Goal: Information Seeking & Learning: Learn about a topic

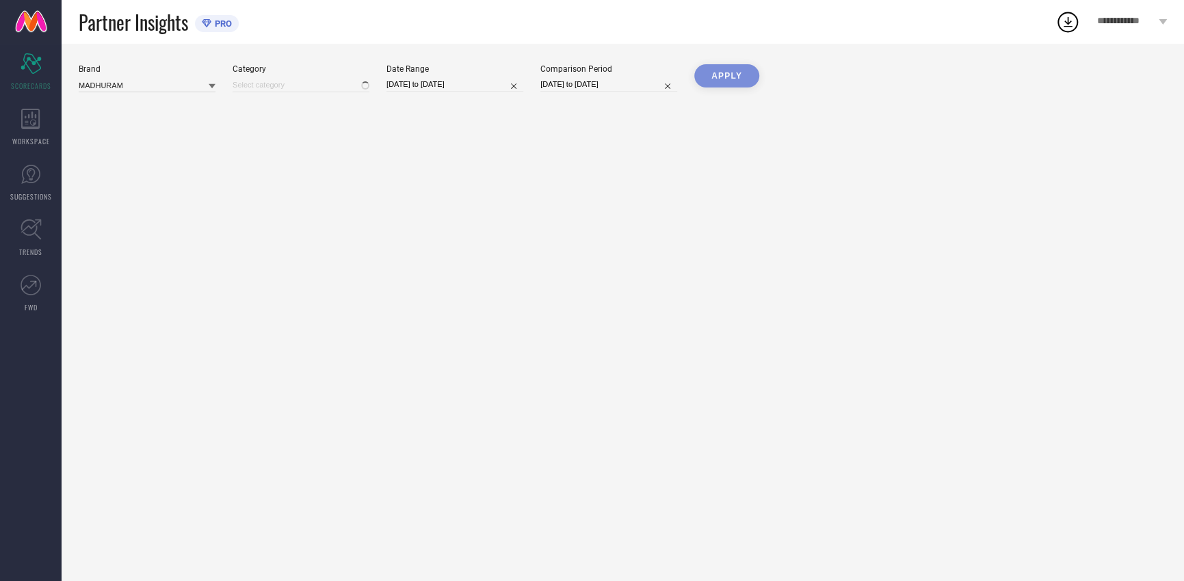
type input "All"
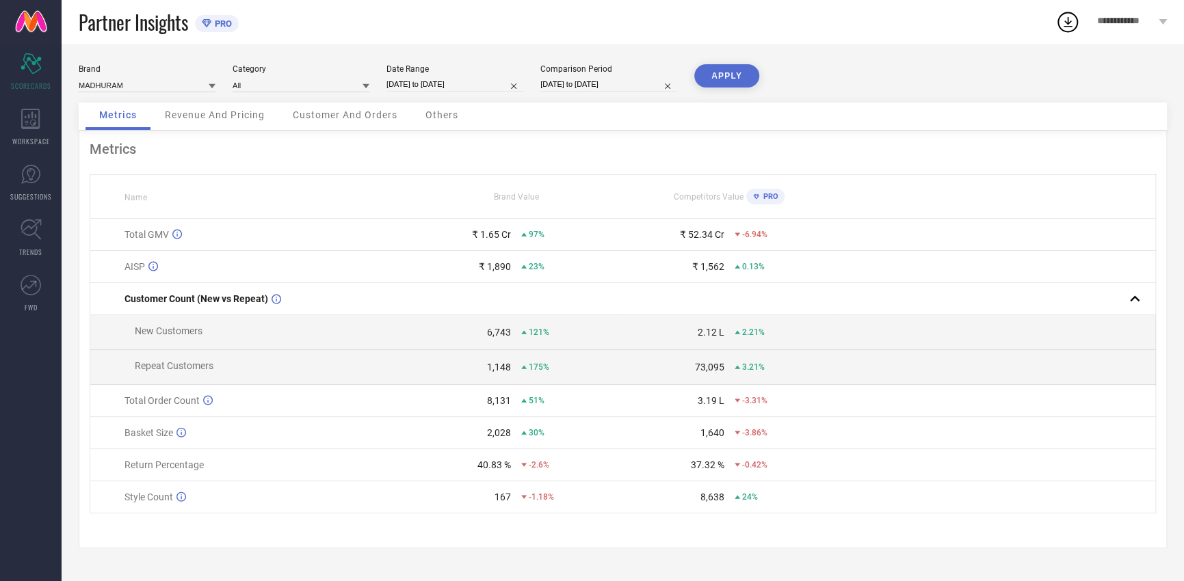
click at [232, 120] on span "Revenue And Pricing" at bounding box center [215, 114] width 100 height 11
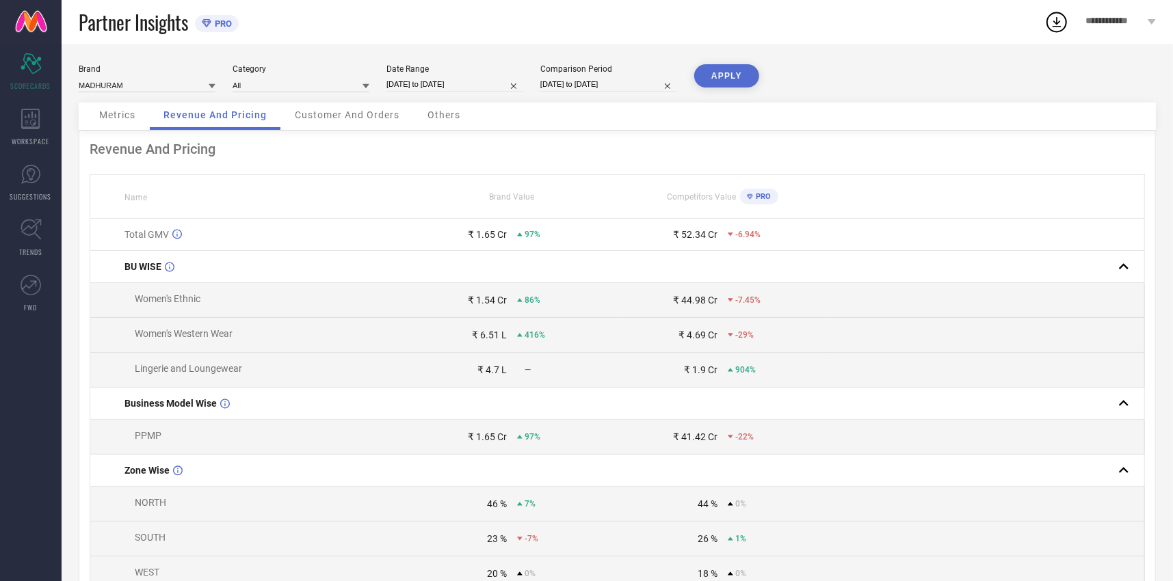
click at [360, 116] on span "Customer And Orders" at bounding box center [347, 114] width 105 height 11
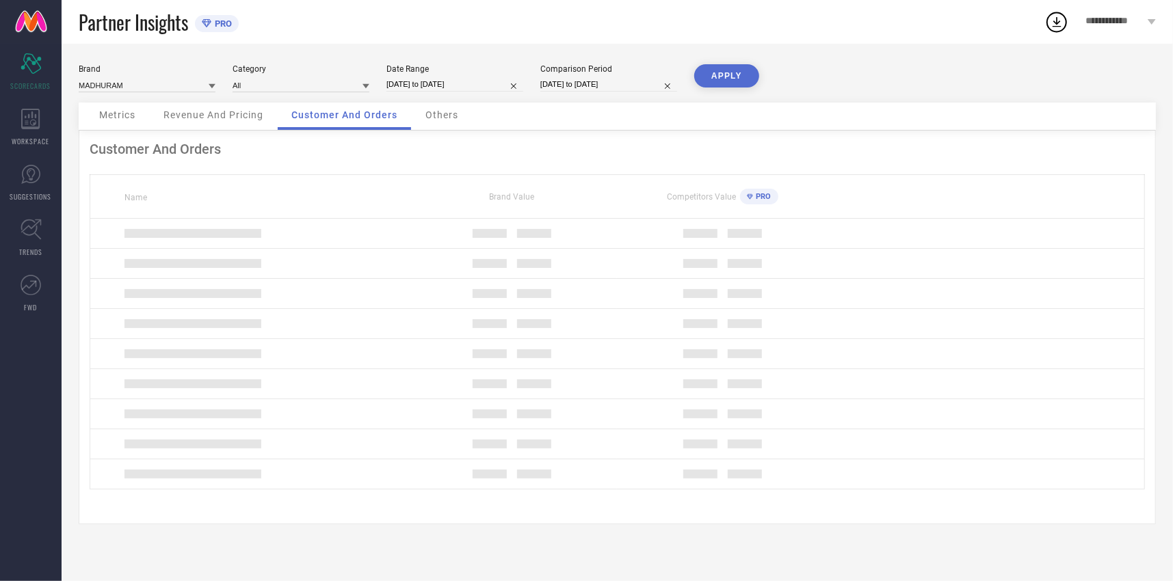
click at [442, 118] on span "Others" at bounding box center [441, 114] width 33 height 11
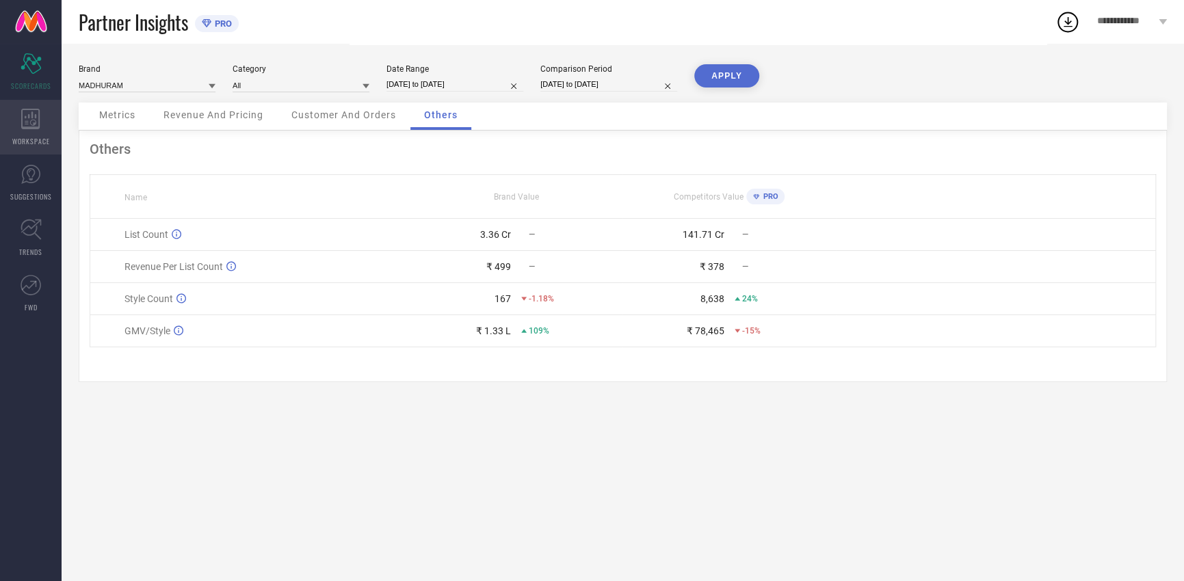
click at [23, 110] on icon at bounding box center [30, 119] width 19 height 21
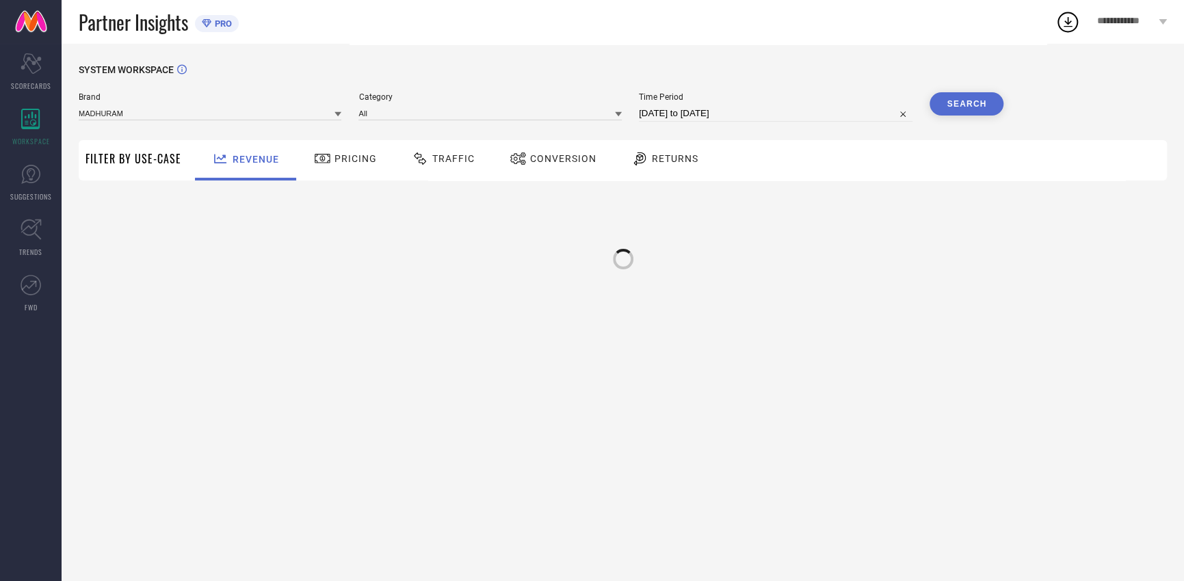
type input "MADHURAM"
type input "All"
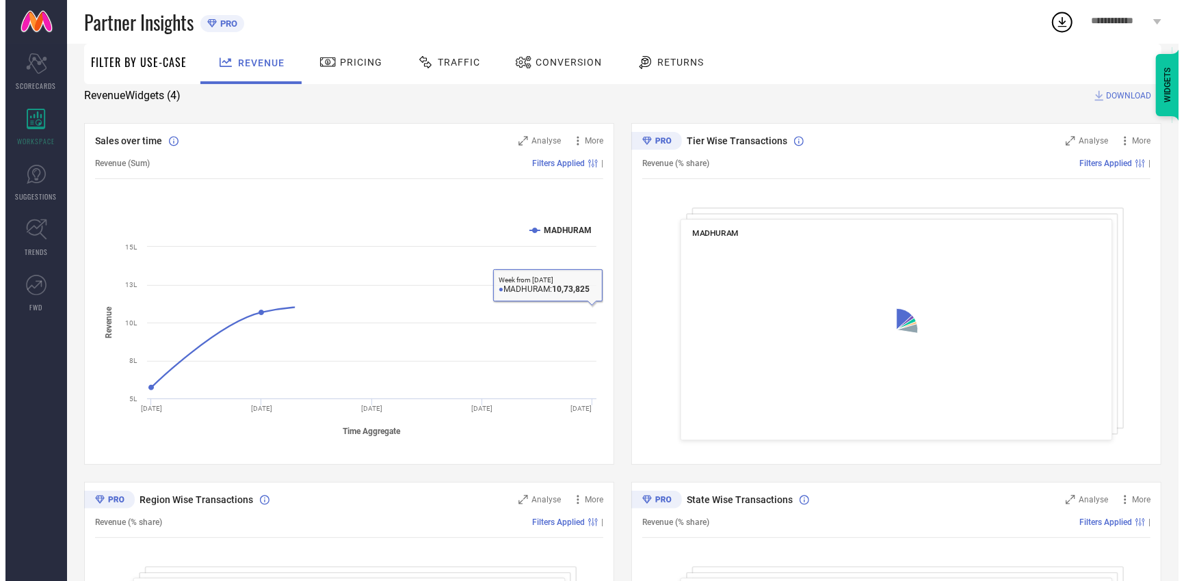
scroll to position [375, 0]
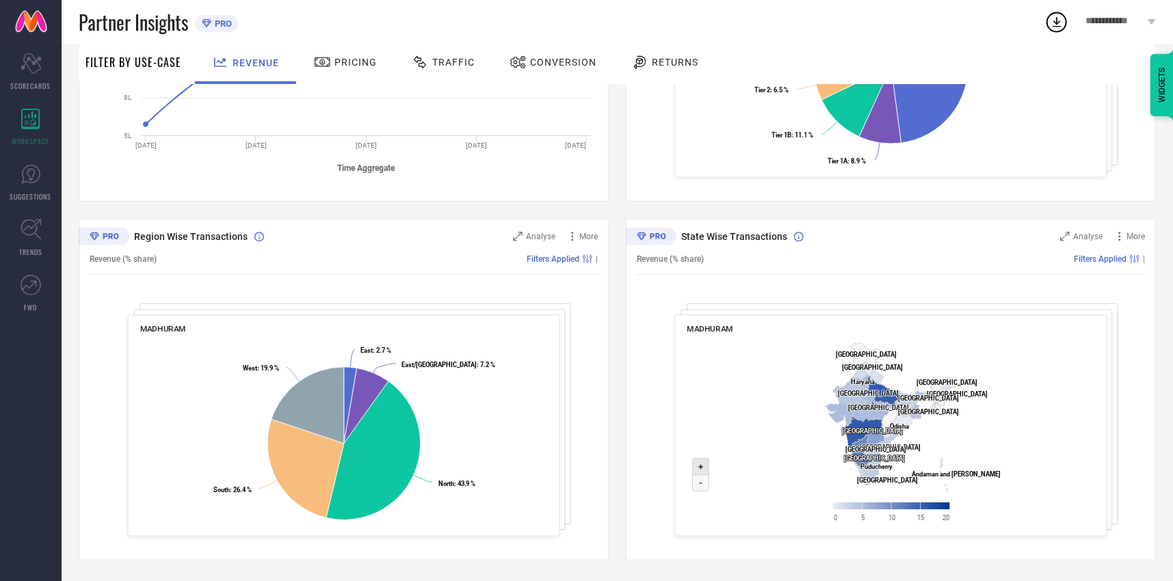
click at [703, 466] on icon at bounding box center [701, 467] width 16 height 16
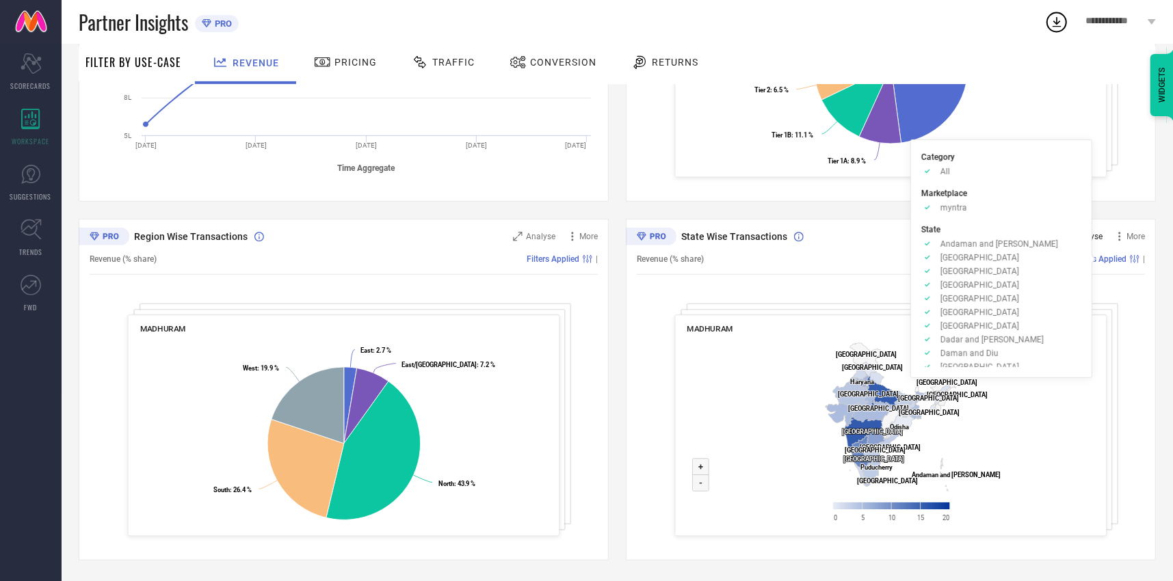
click at [1075, 237] on span "Analyse" at bounding box center [1087, 237] width 29 height 10
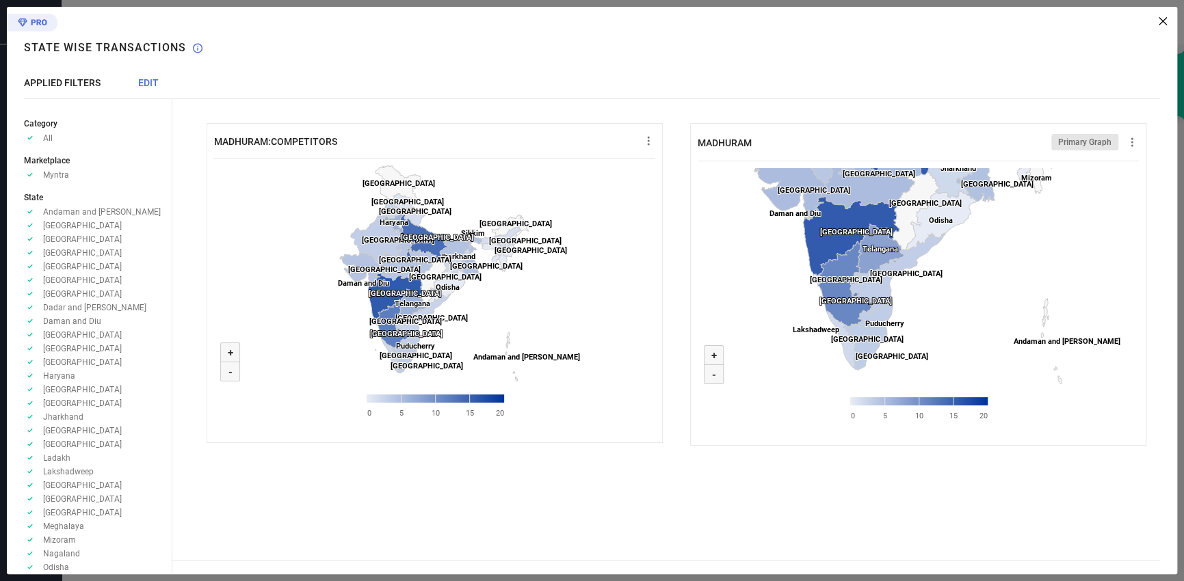
drag, startPoint x: 903, startPoint y: 352, endPoint x: 949, endPoint y: 295, distance: 73.5
click at [949, 295] on rect at bounding box center [917, 297] width 441 height 273
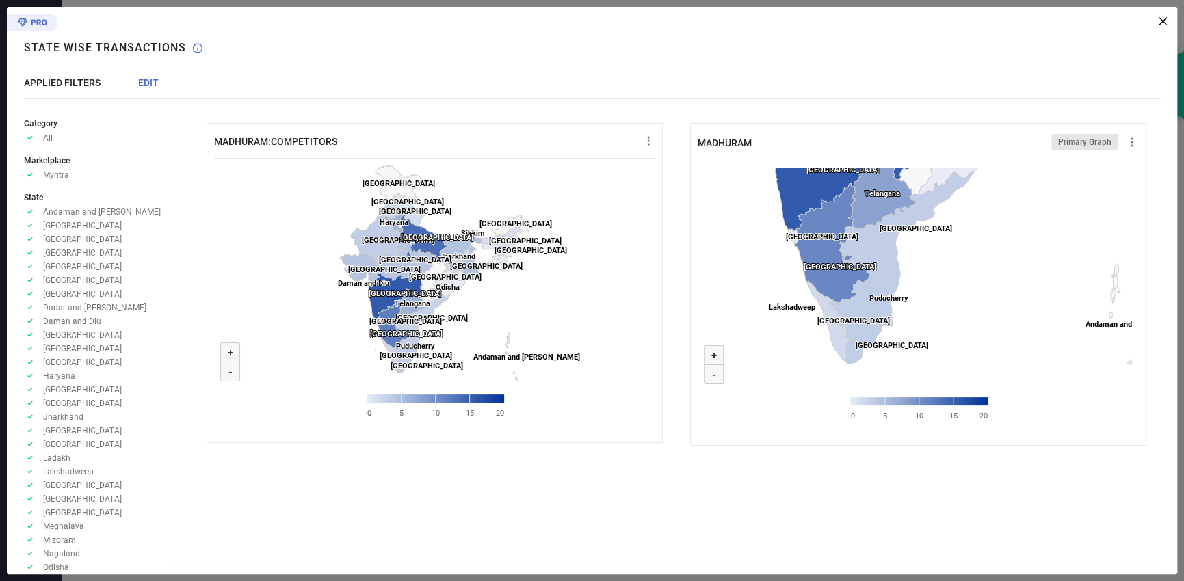
drag, startPoint x: 896, startPoint y: 325, endPoint x: 939, endPoint y: 280, distance: 62.4
click at [939, 280] on icon "Created with Highcharts 9.3.3 Zoom in + Zoom out - [GEOGRAPHIC_DATA] ​ [GEOGRAP…" at bounding box center [917, 297] width 441 height 273
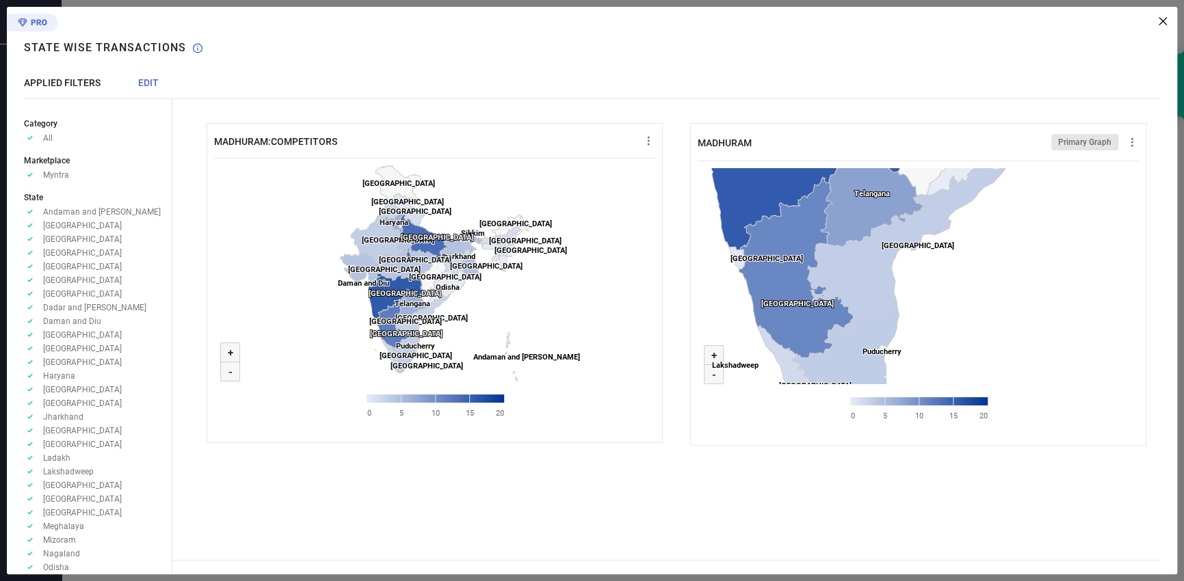
drag, startPoint x: 1013, startPoint y: 235, endPoint x: 980, endPoint y: 325, distance: 96.4
click at [982, 325] on rect at bounding box center [917, 297] width 441 height 273
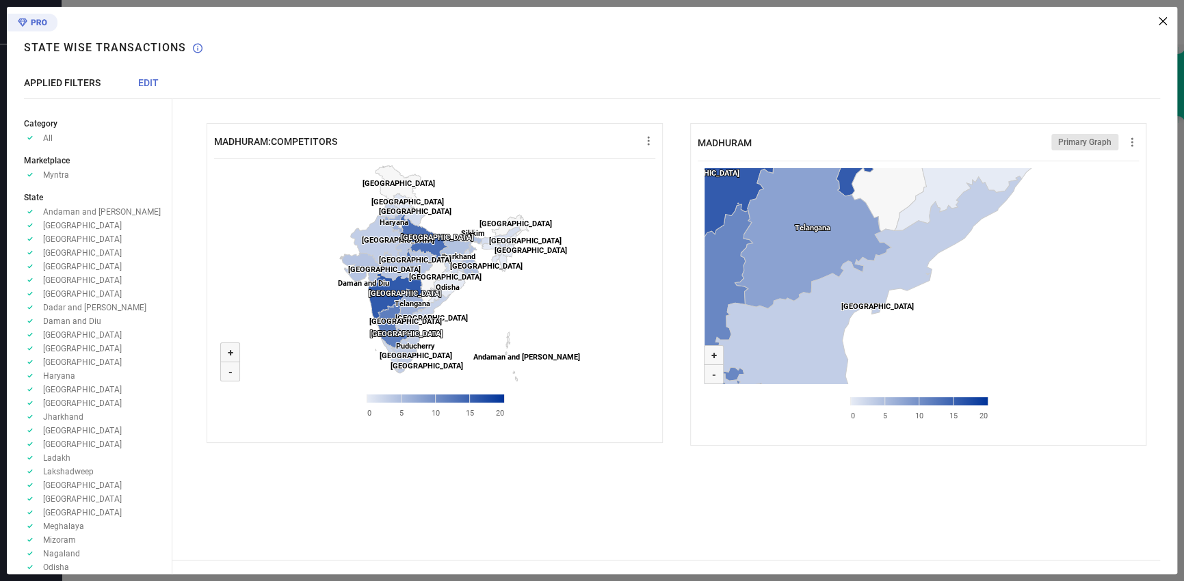
drag, startPoint x: 901, startPoint y: 363, endPoint x: 904, endPoint y: 335, distance: 28.2
click at [903, 335] on rect at bounding box center [917, 297] width 441 height 273
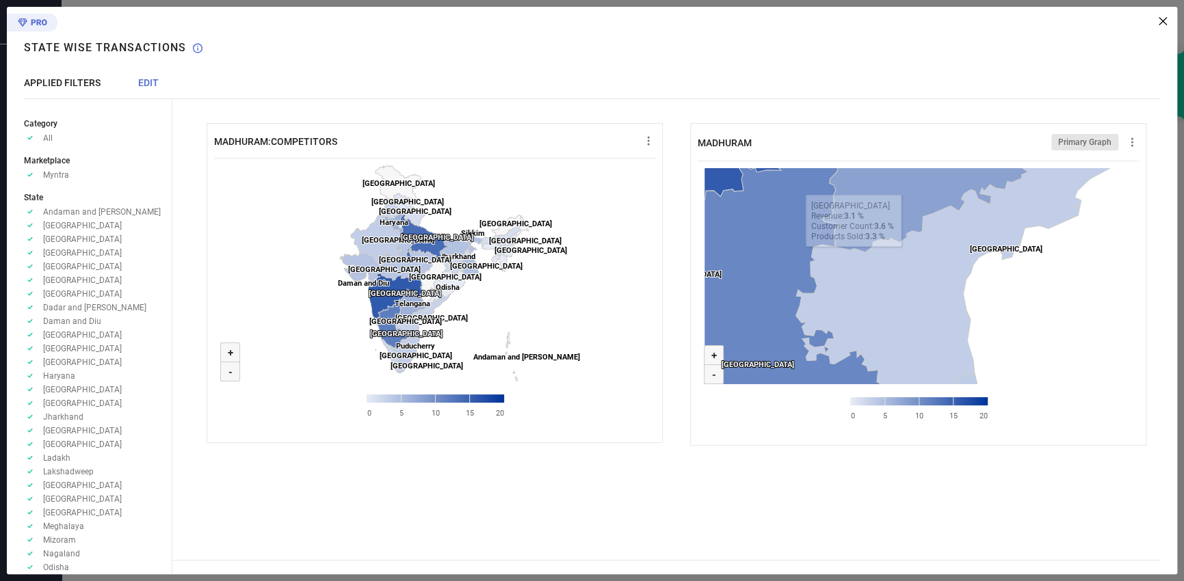
drag, startPoint x: 837, startPoint y: 304, endPoint x: 981, endPoint y: 295, distance: 144.5
click at [981, 295] on rect at bounding box center [917, 297] width 441 height 273
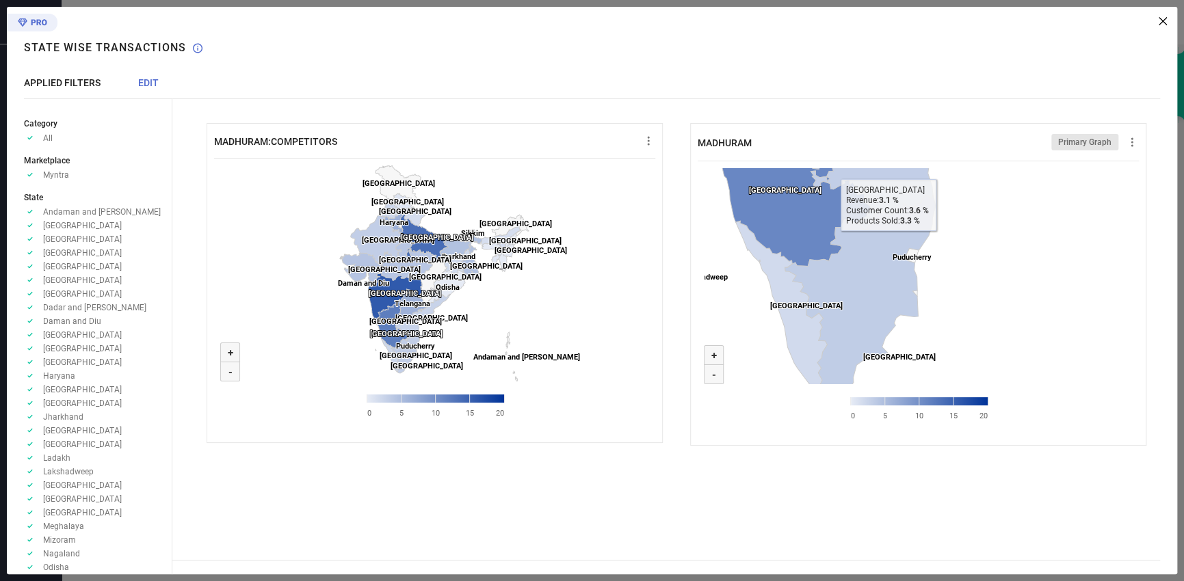
drag, startPoint x: 928, startPoint y: 309, endPoint x: 885, endPoint y: 123, distance: 190.9
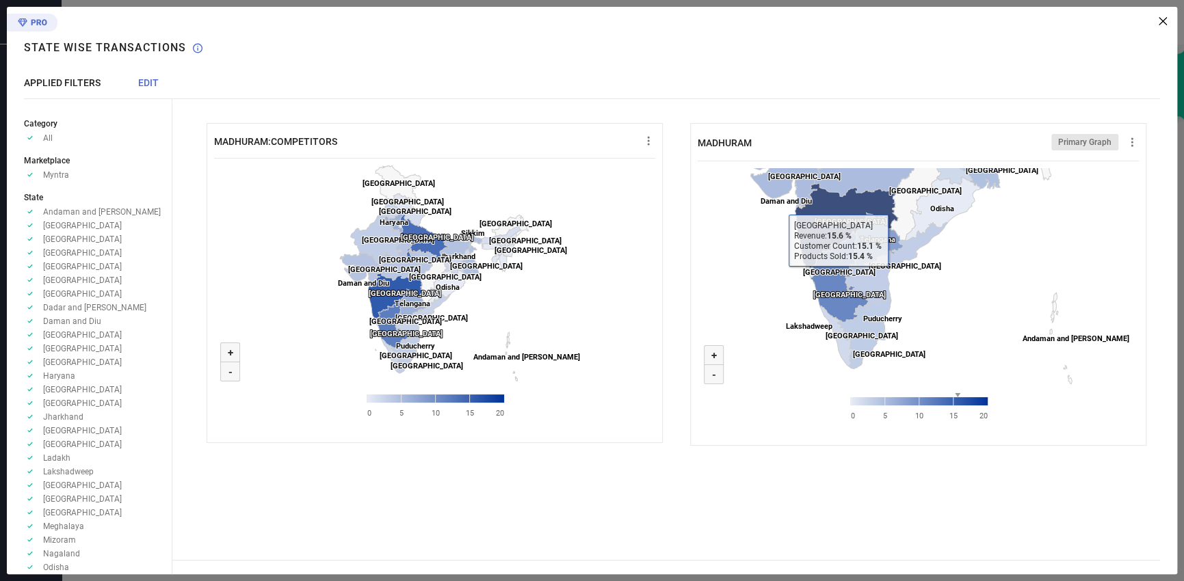
drag, startPoint x: 950, startPoint y: 323, endPoint x: 838, endPoint y: 202, distance: 165.0
click at [838, 202] on icon "Created with Highcharts 9.3.3 Zoom in + Zoom out - [GEOGRAPHIC_DATA] ​ [GEOGRAP…" at bounding box center [917, 297] width 441 height 273
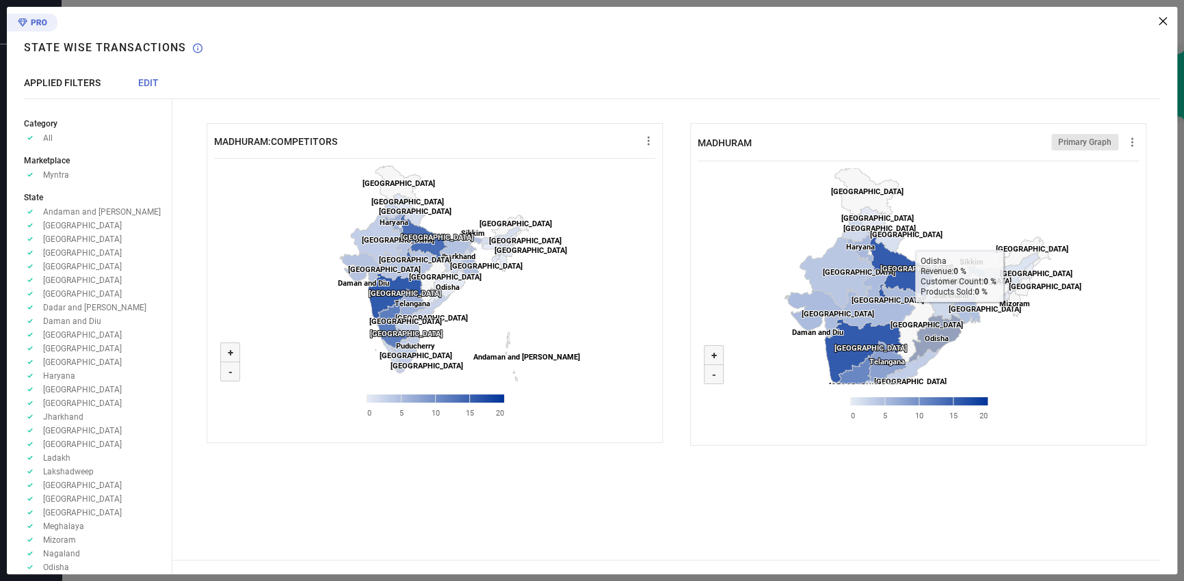
drag, startPoint x: 955, startPoint y: 279, endPoint x: 1007, endPoint y: 330, distance: 72.5
click at [1007, 330] on rect at bounding box center [917, 297] width 441 height 273
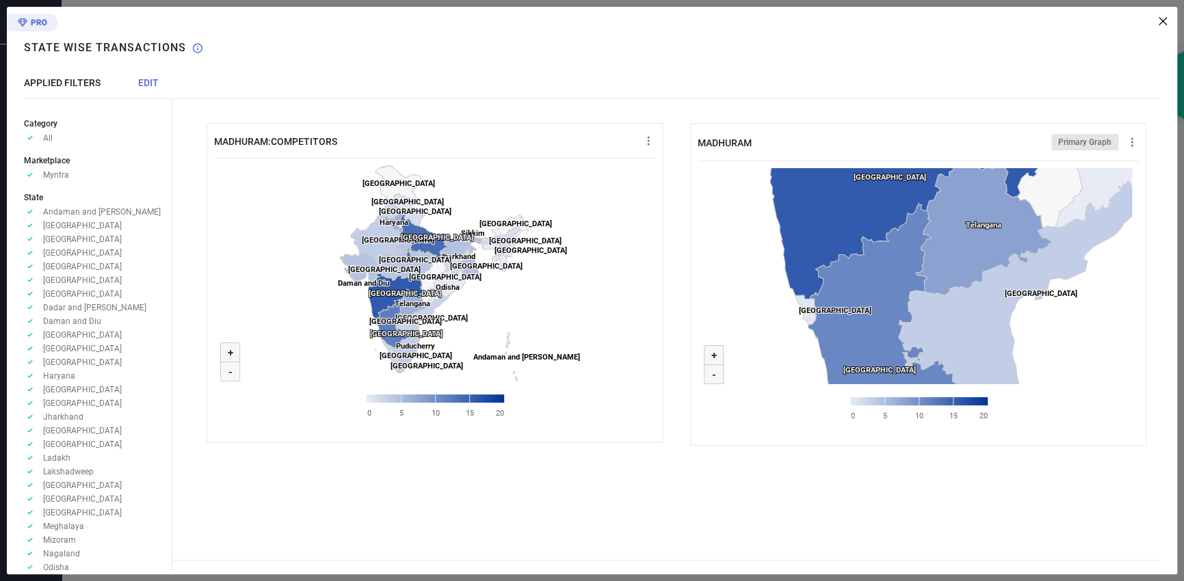
drag, startPoint x: 901, startPoint y: 322, endPoint x: 1001, endPoint y: 337, distance: 101.0
click at [1004, 337] on rect at bounding box center [917, 297] width 441 height 273
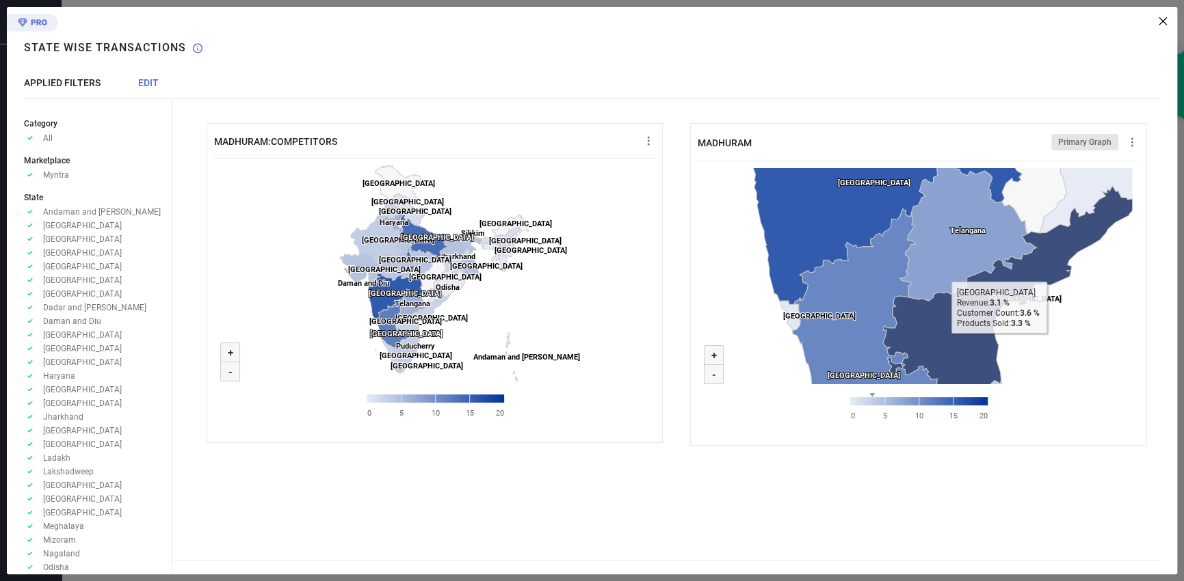
drag, startPoint x: 993, startPoint y: 345, endPoint x: 992, endPoint y: 353, distance: 8.3
click at [992, 353] on icon at bounding box center [1016, 298] width 267 height 227
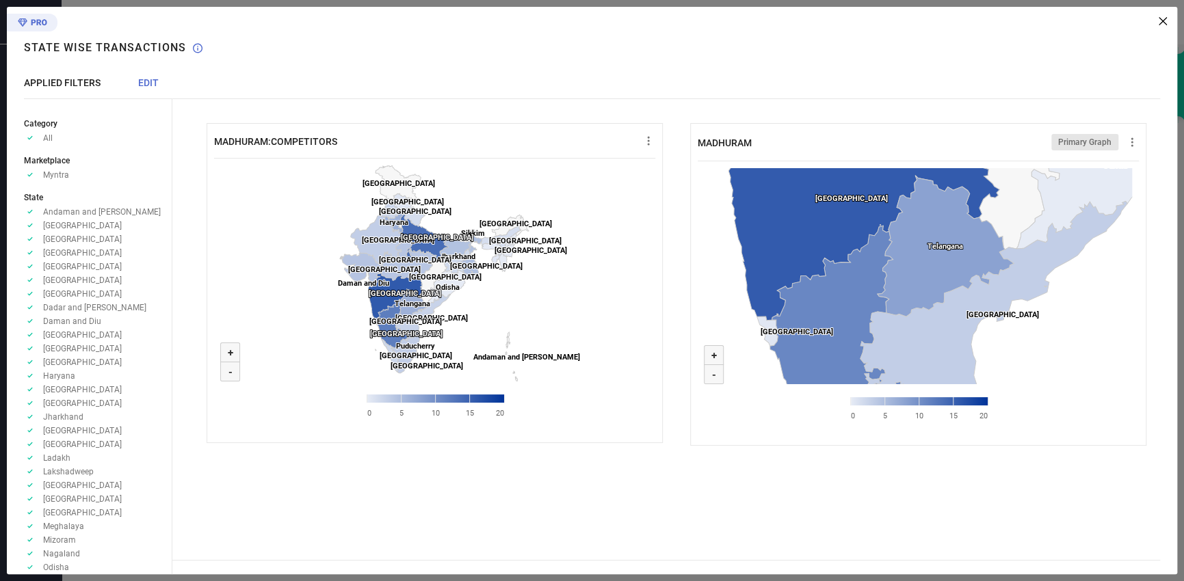
drag, startPoint x: 1065, startPoint y: 334, endPoint x: 1043, endPoint y: 351, distance: 27.9
click at [1043, 351] on rect at bounding box center [917, 297] width 441 height 273
